Goal: Information Seeking & Learning: Find specific fact

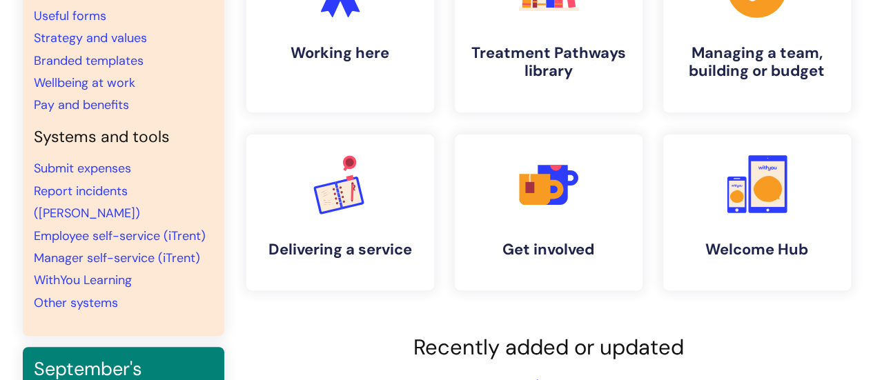
scroll to position [207, 0]
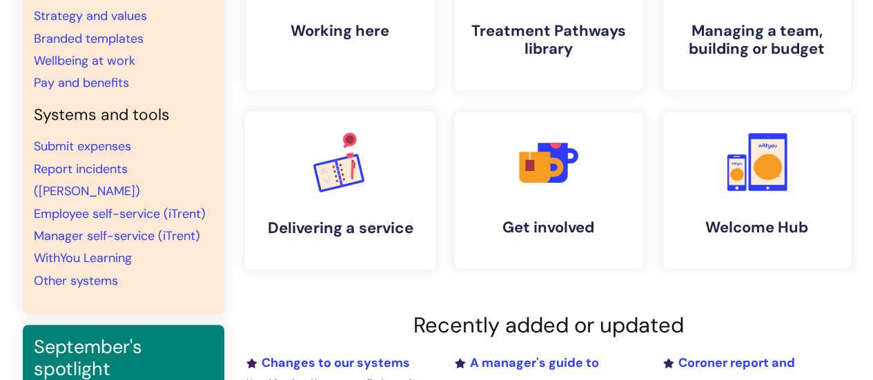
click at [334, 172] on icon at bounding box center [334, 171] width 2 height 2
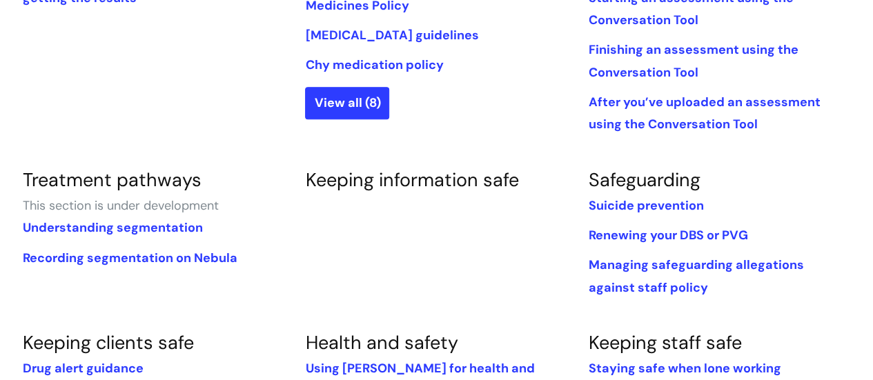
scroll to position [690, 0]
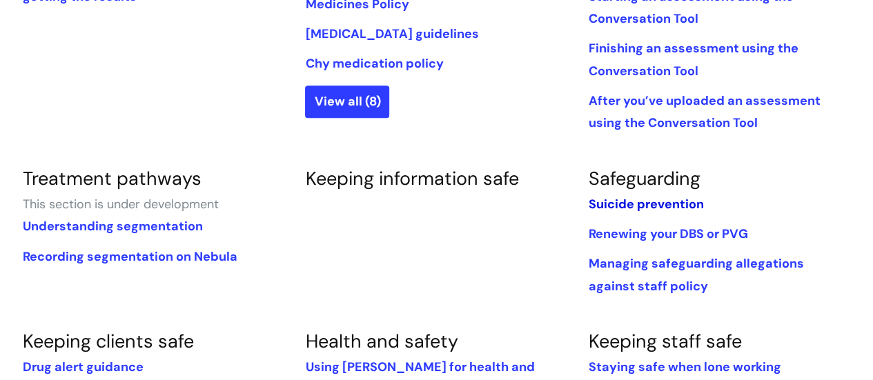
click at [642, 196] on link "Suicide prevention" at bounding box center [645, 204] width 115 height 17
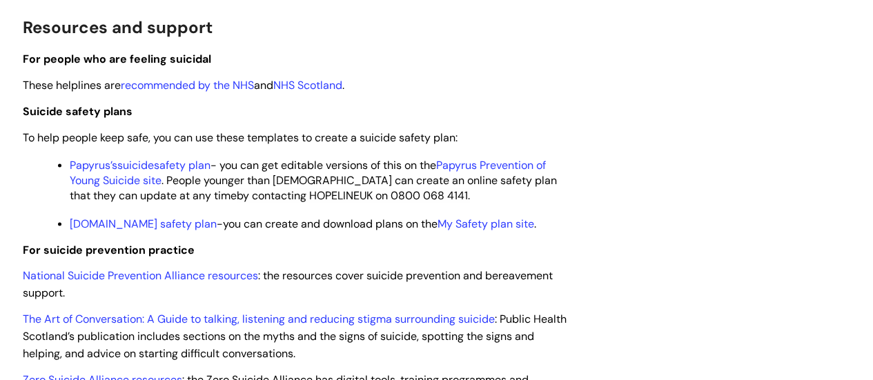
scroll to position [1449, 0]
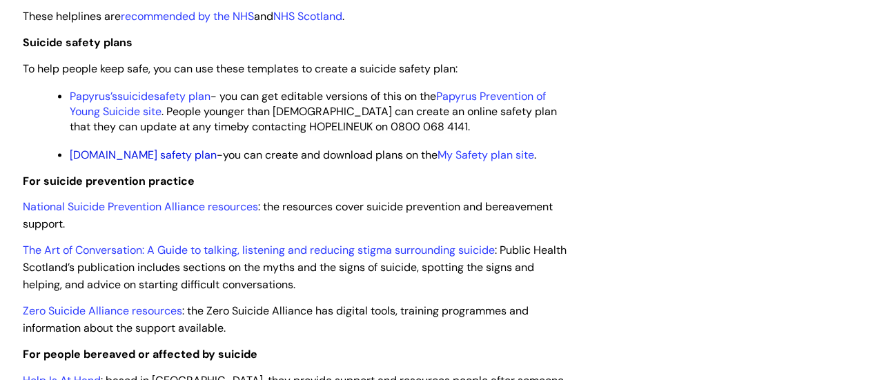
click at [146, 162] on link "StaySafe.Net safety plan" at bounding box center [143, 155] width 147 height 14
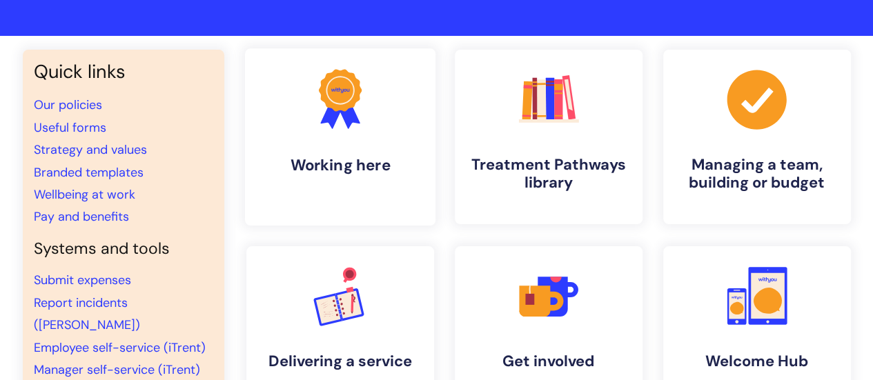
scroll to position [138, 0]
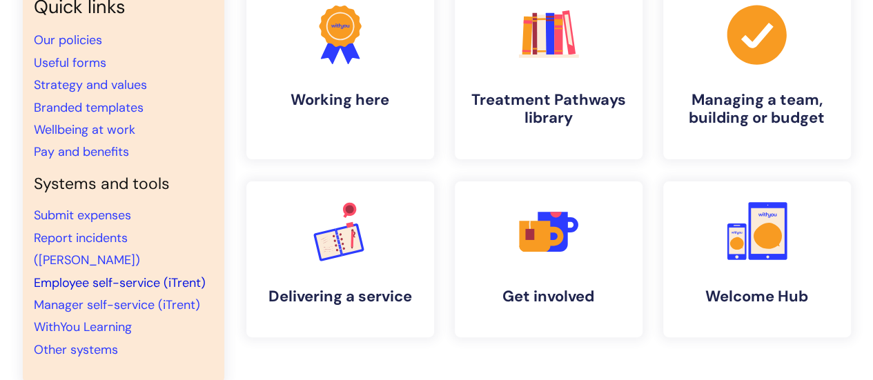
click at [112, 275] on link "Employee self-service (iTrent)" at bounding box center [120, 283] width 172 height 17
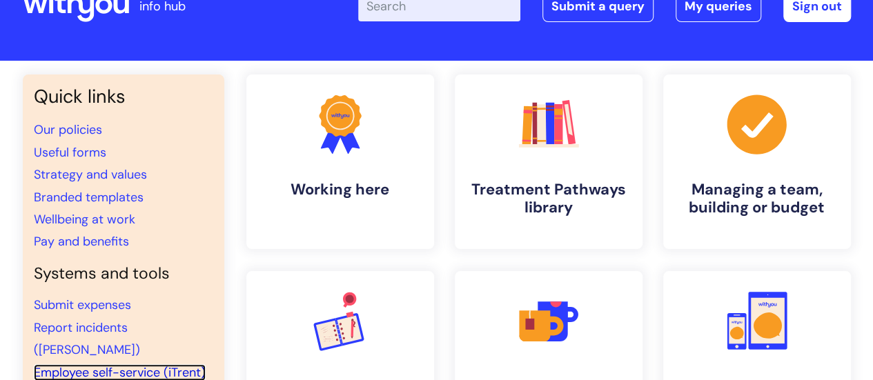
scroll to position [0, 0]
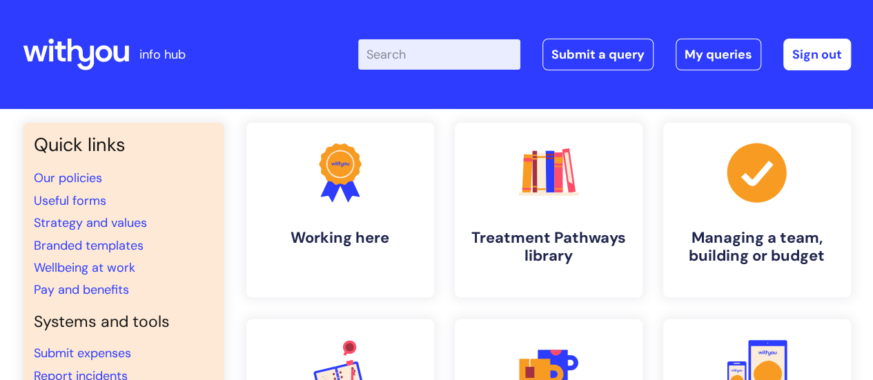
click at [415, 55] on input "Enter your search term here..." at bounding box center [439, 54] width 162 height 30
type input "annual leave"
click button "Search" at bounding box center [0, 0] width 0 height 0
